Goal: Check status: Check status

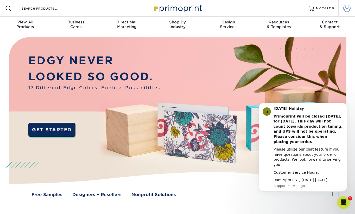
type input "[EMAIL_ADDRESS][DOMAIN_NAME]"
click at [346, 13] on link "Account" at bounding box center [347, 8] width 17 height 17
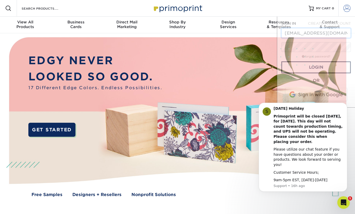
scroll to position [0, 9]
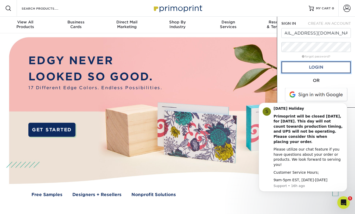
click at [323, 70] on link "Login" at bounding box center [317, 67] width 70 height 12
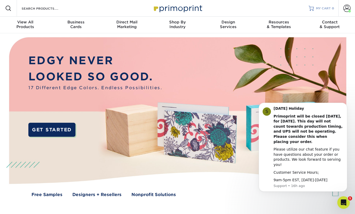
click at [329, 8] on span "MY CART" at bounding box center [323, 8] width 15 height 4
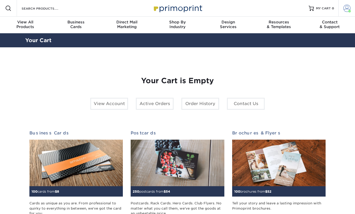
click at [344, 9] on span at bounding box center [347, 8] width 7 height 7
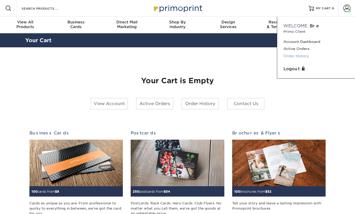
click at [298, 57] on link "Order History" at bounding box center [316, 56] width 65 height 7
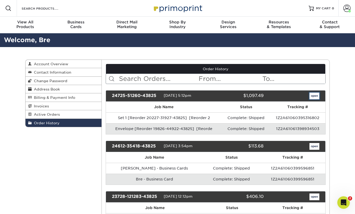
click at [319, 95] on link "open" at bounding box center [315, 96] width 10 height 7
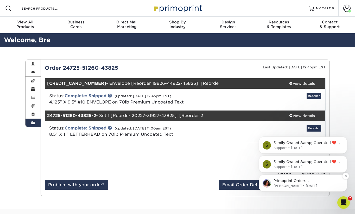
click at [307, 182] on p "Primoprint Order: [CREDIT_CARD_NUMBER] Good afternoon Bre, Our Quality Assuranc…" at bounding box center [307, 181] width 67 height 5
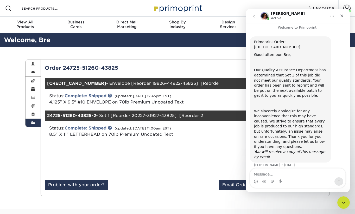
click at [156, 162] on div at bounding box center [113, 163] width 145 height 33
click at [341, 19] on div "Close" at bounding box center [341, 15] width 9 height 9
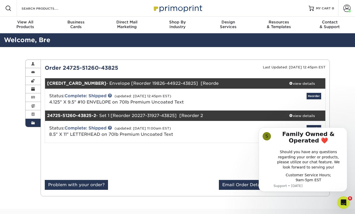
click at [37, 122] on link "Order History" at bounding box center [33, 123] width 15 height 8
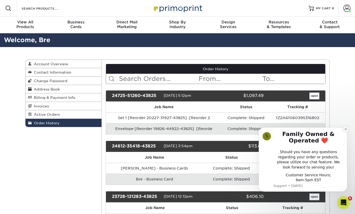
click at [346, 130] on icon "Dismiss notification" at bounding box center [346, 129] width 3 height 3
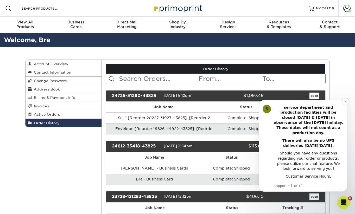
scroll to position [20, 0]
click at [344, 104] on button "Dismiss notification" at bounding box center [346, 102] width 7 height 7
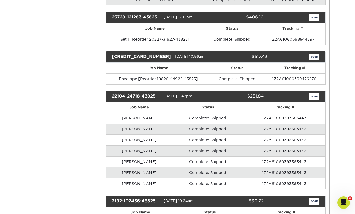
scroll to position [180, 0]
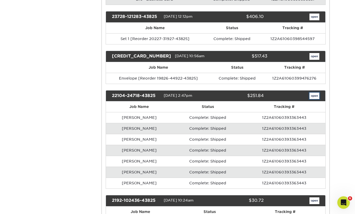
click at [317, 95] on link "open" at bounding box center [315, 96] width 10 height 7
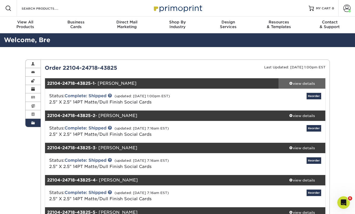
click at [308, 85] on div "view details" at bounding box center [302, 83] width 47 height 5
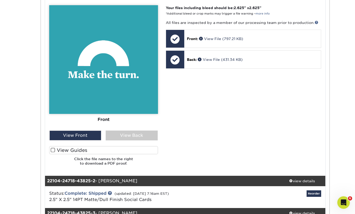
scroll to position [226, 0]
